Goal: Information Seeking & Learning: Learn about a topic

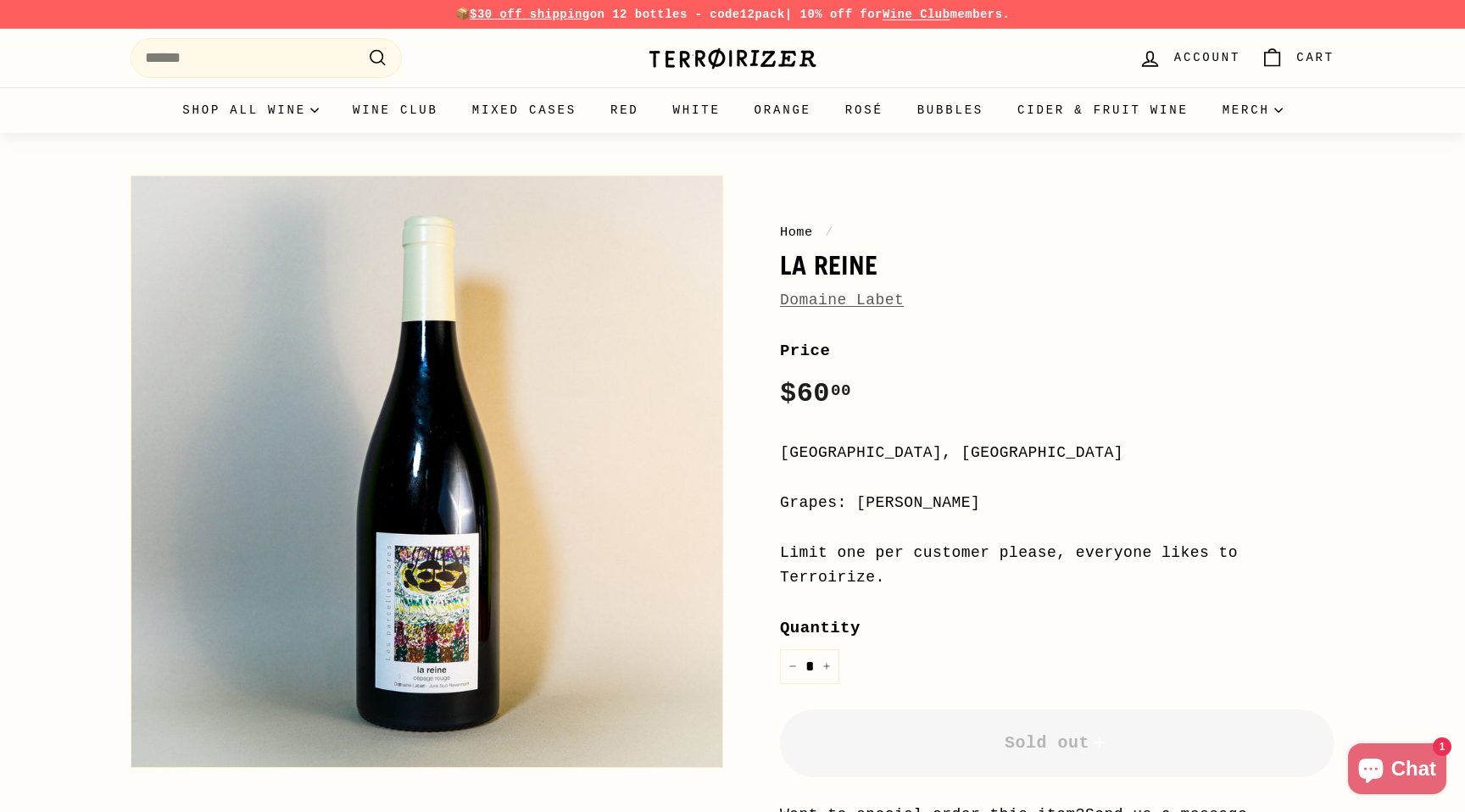
click at [870, 296] on link "Domaine Labet" at bounding box center [841, 300] width 124 height 17
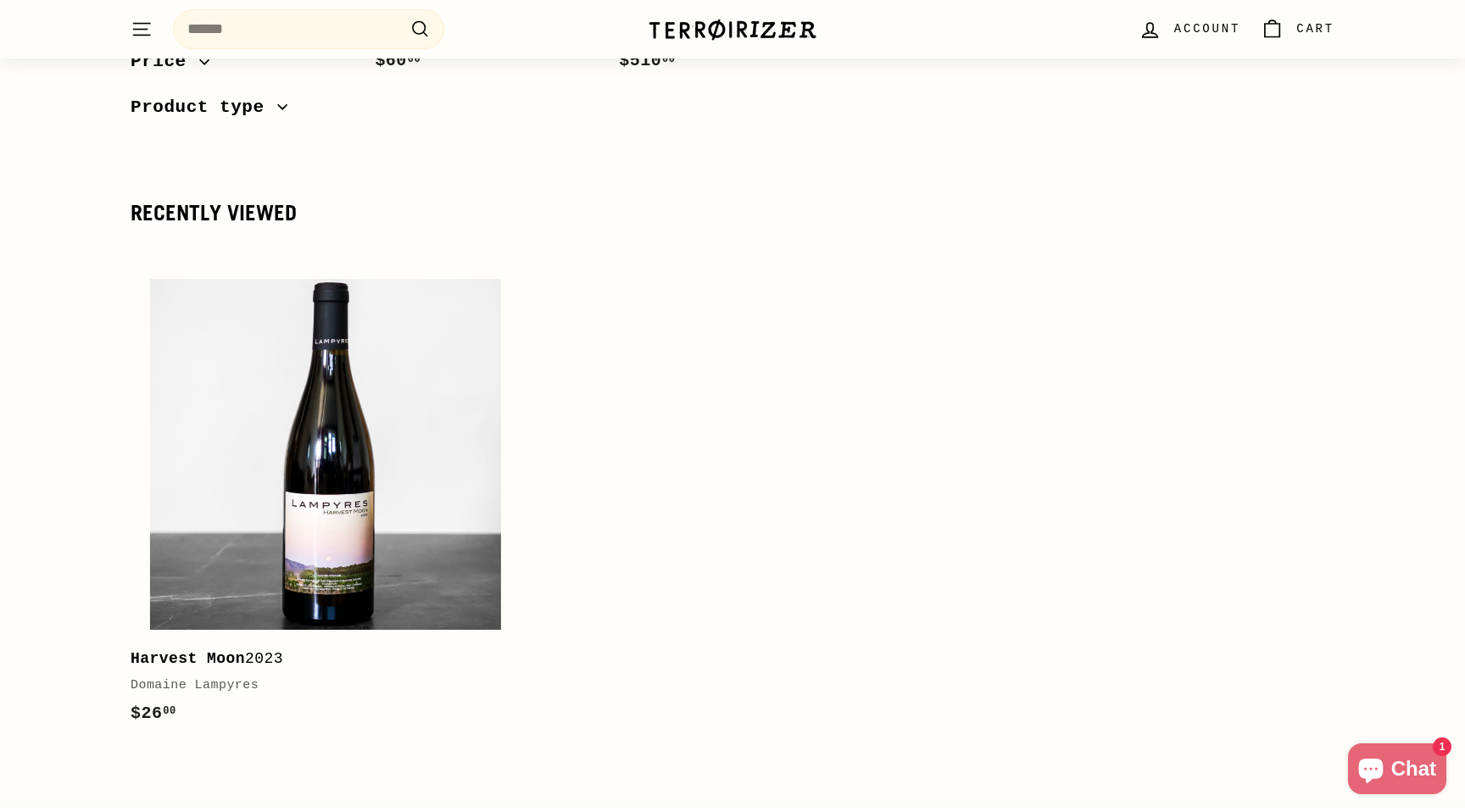
scroll to position [2217, 0]
